Goal: Find specific page/section: Find specific page/section

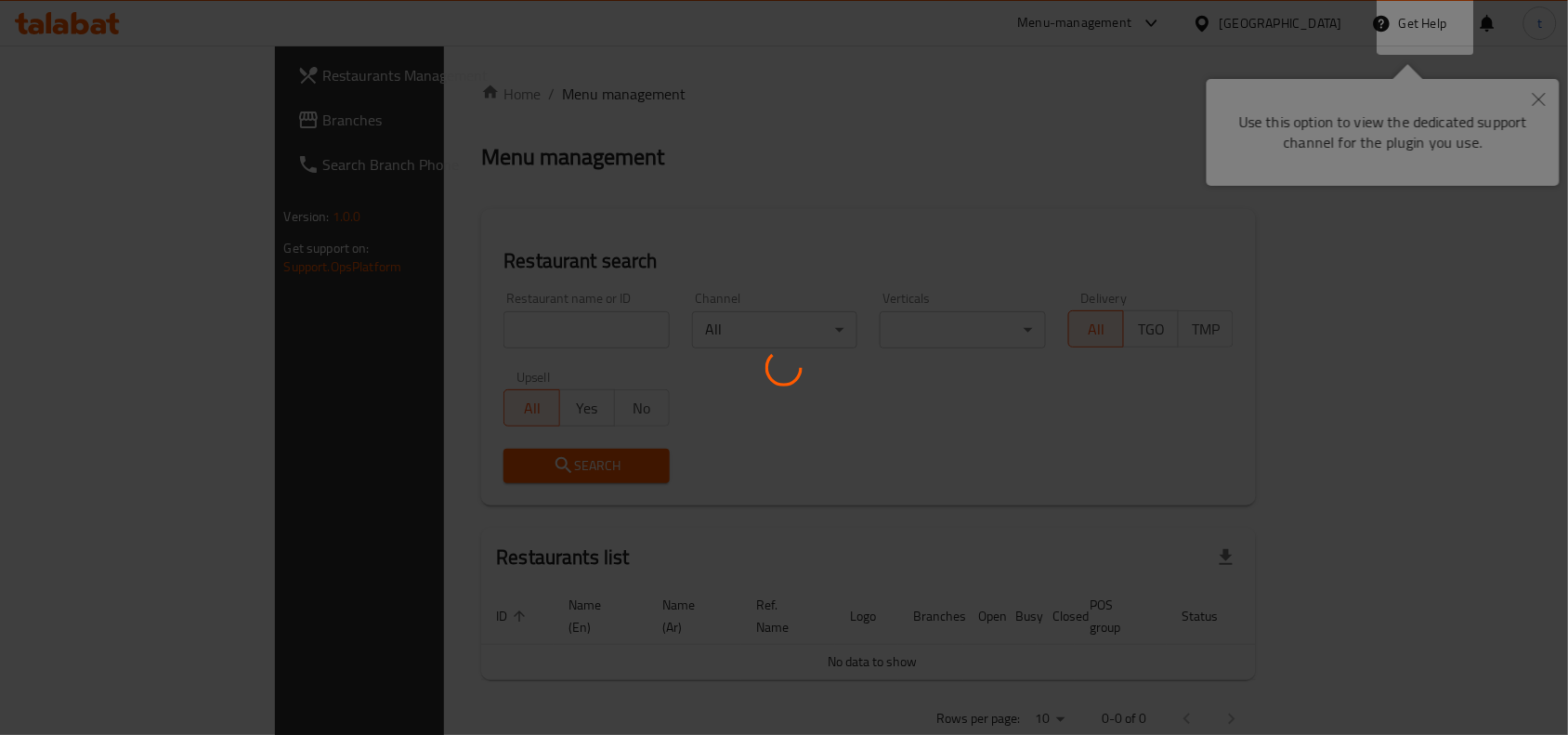
click at [1546, 97] on div at bounding box center [784, 367] width 1568 height 735
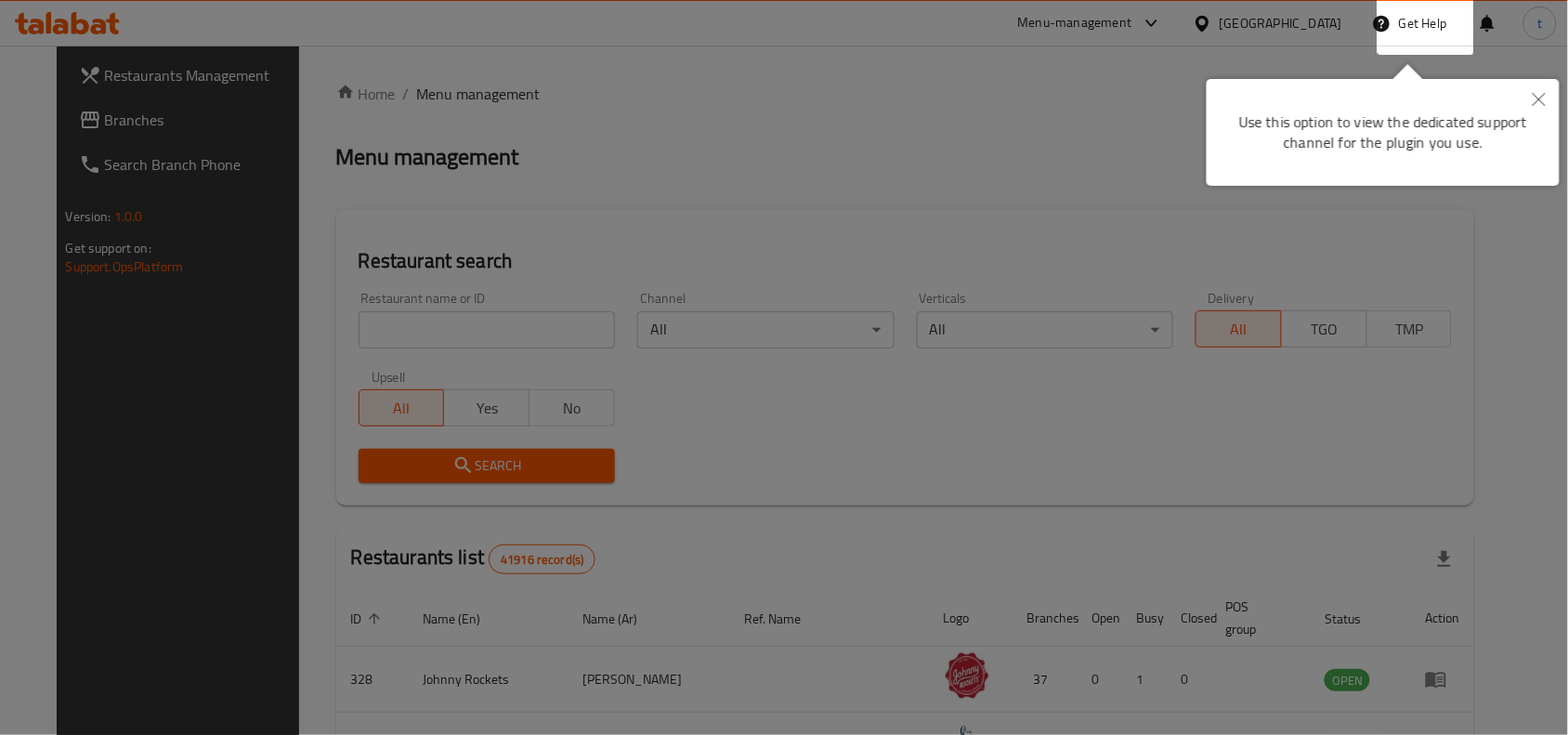
click at [1524, 93] on button "Close" at bounding box center [1539, 100] width 41 height 42
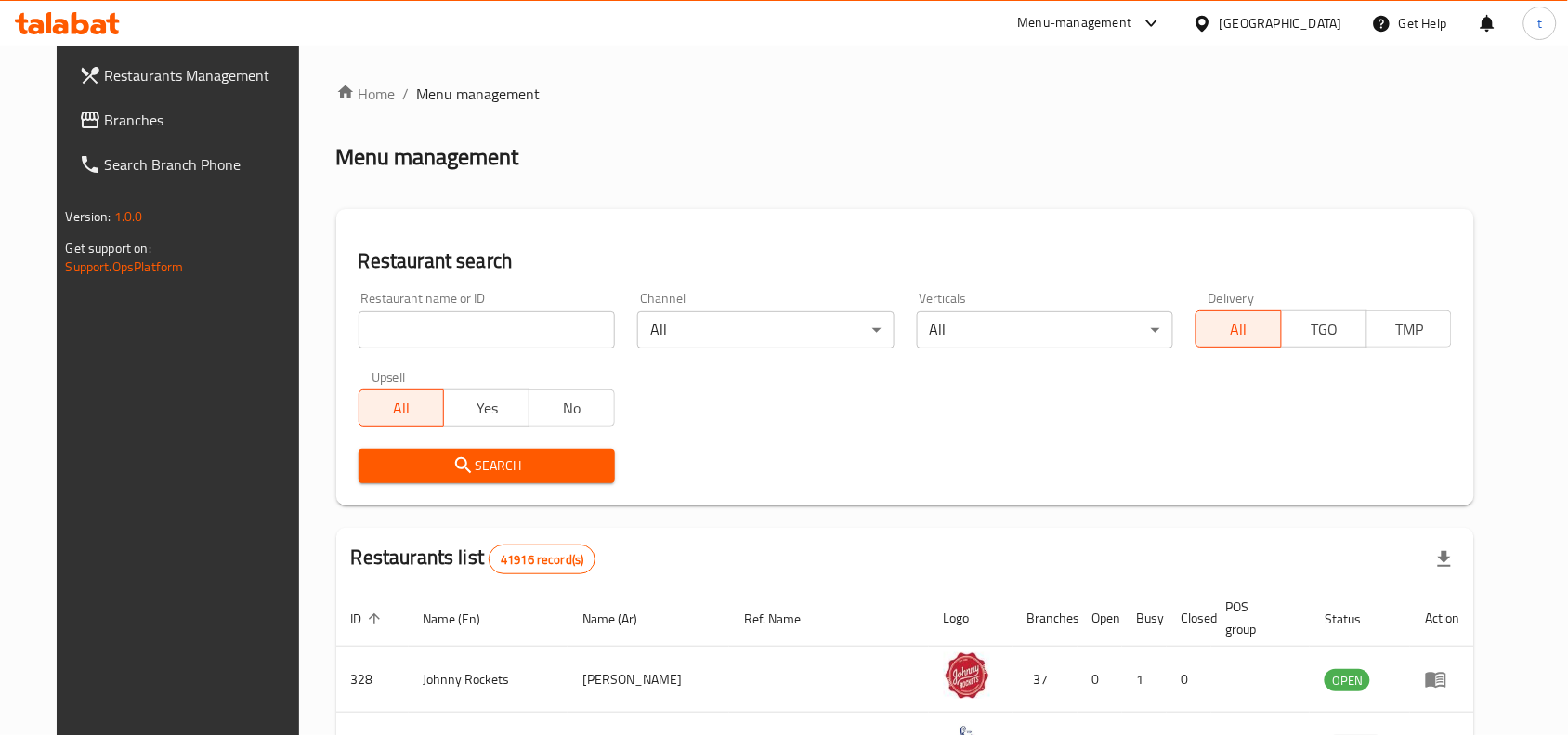
click at [1254, 30] on div "[GEOGRAPHIC_DATA]" at bounding box center [1281, 24] width 123 height 21
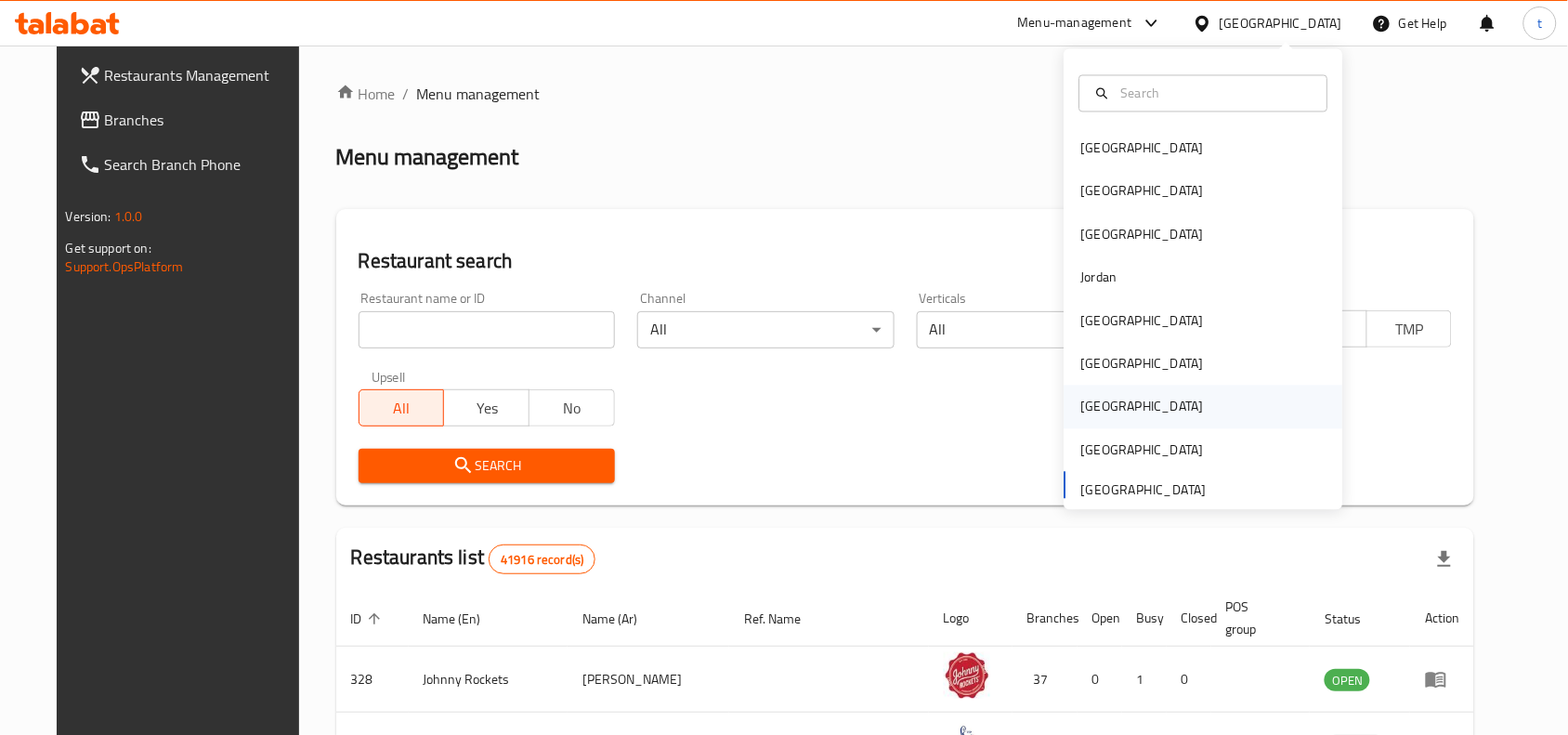
click at [1101, 409] on div "[GEOGRAPHIC_DATA]" at bounding box center [1142, 407] width 152 height 42
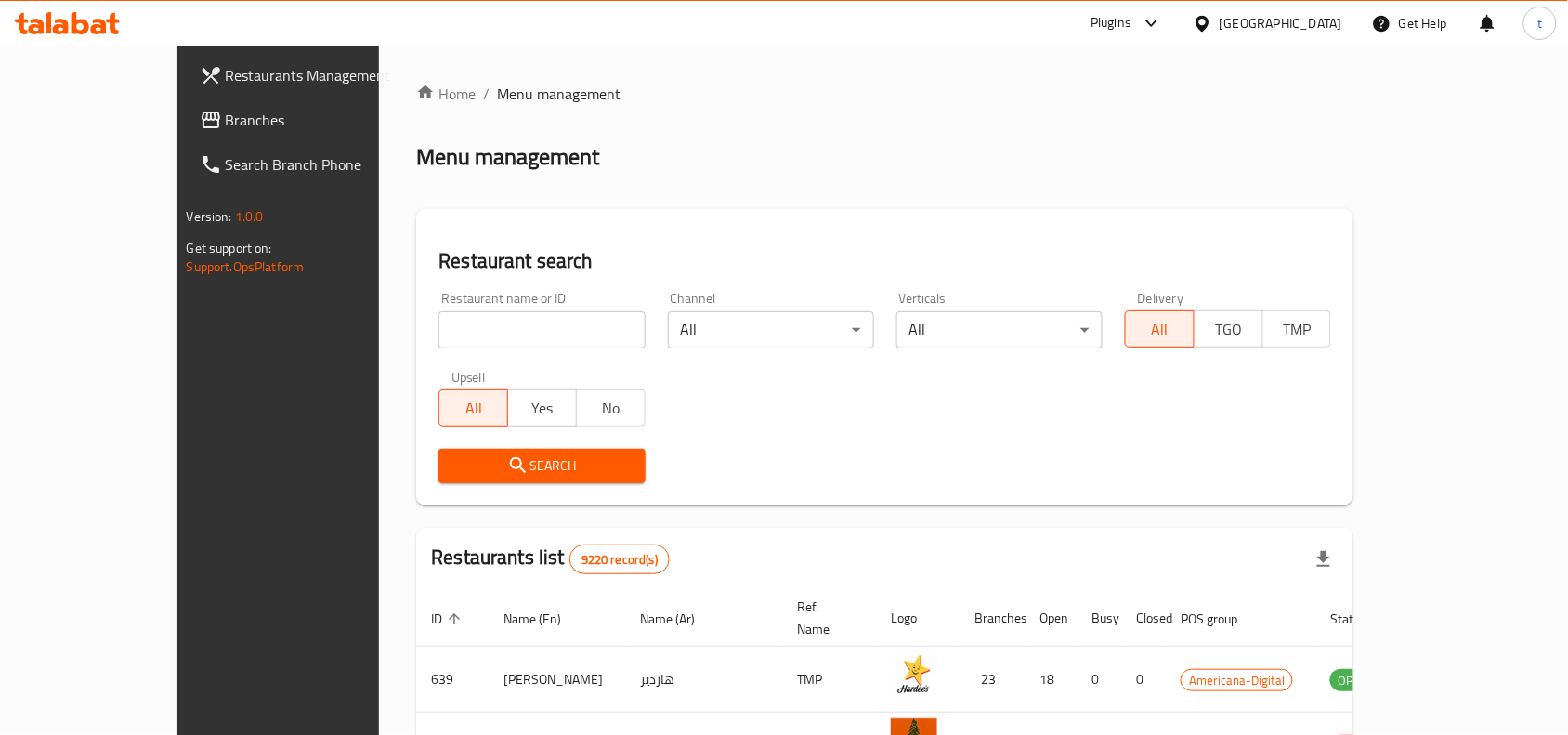
click at [225, 111] on span "Branches" at bounding box center [325, 120] width 199 height 23
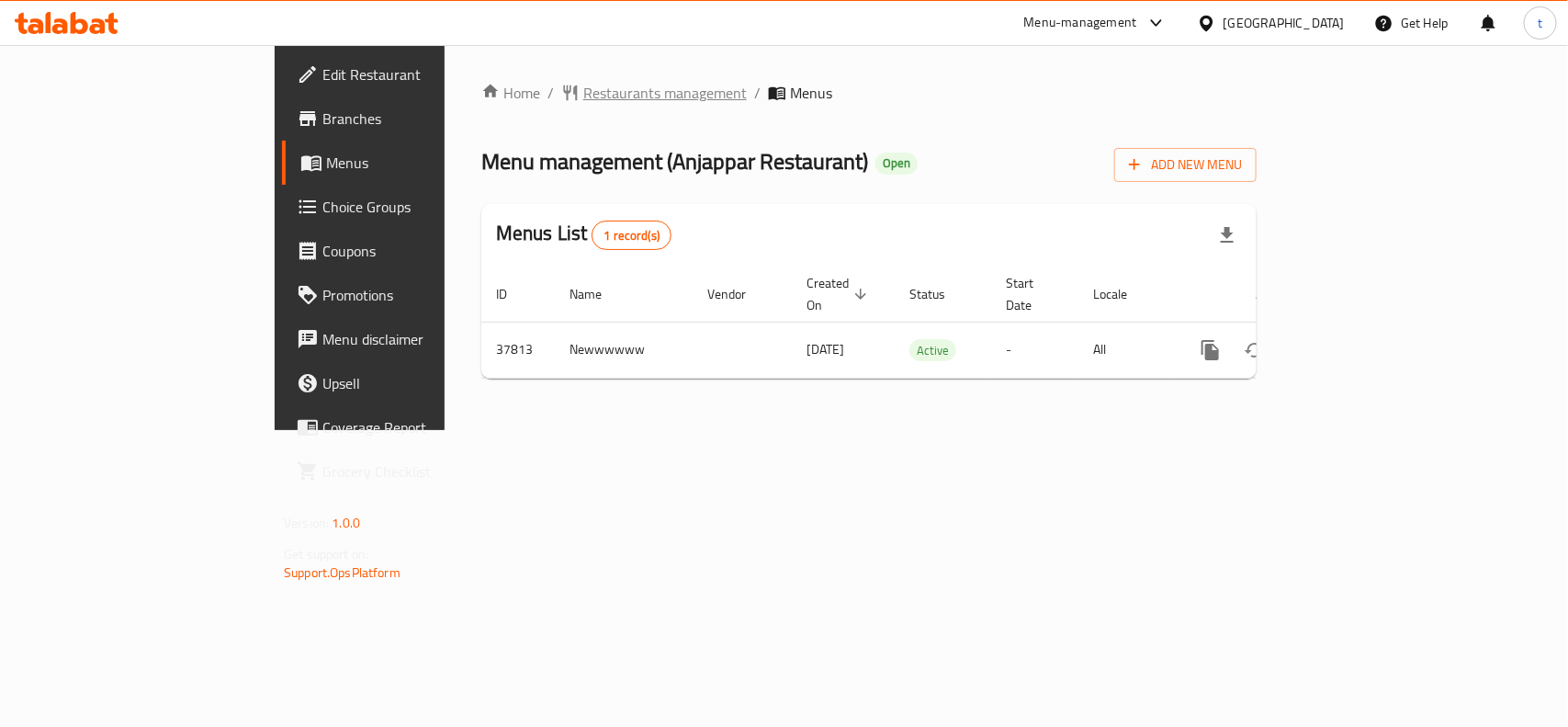
click at [583, 93] on span "Restaurants management" at bounding box center [664, 93] width 163 height 22
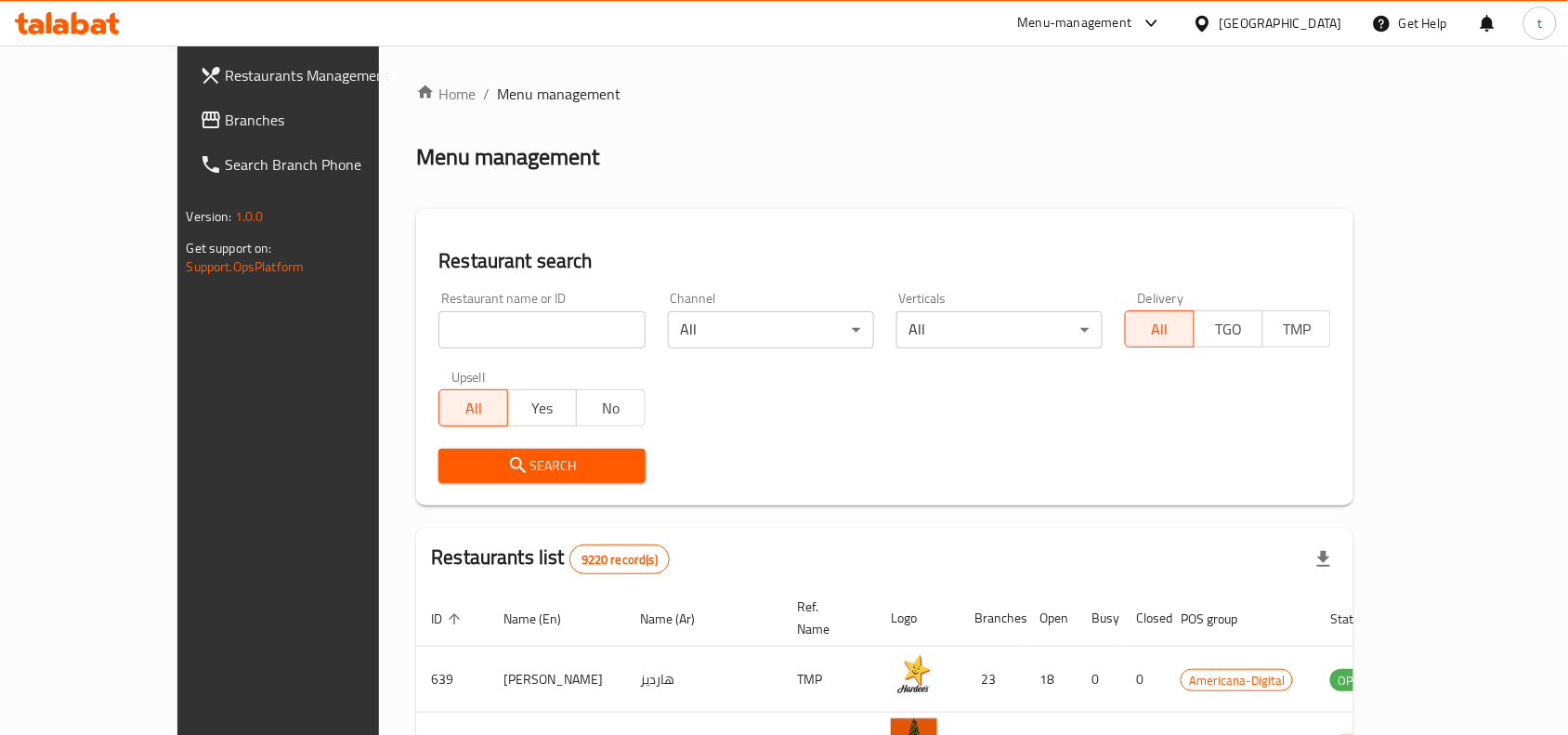
click at [451, 330] on input "search" at bounding box center [542, 329] width 207 height 37
paste input "19599"
type input "19599"
click at [466, 458] on span "Search" at bounding box center [541, 465] width 176 height 24
